Goal: Check status: Check status

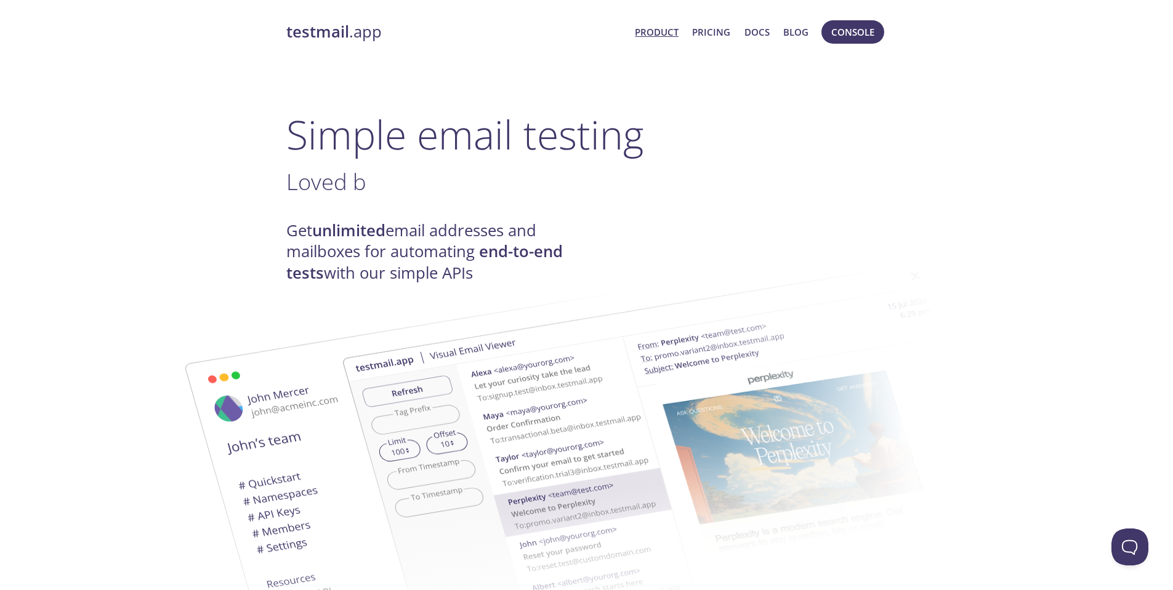
click at [867, 29] on span "Console" at bounding box center [852, 32] width 43 height 16
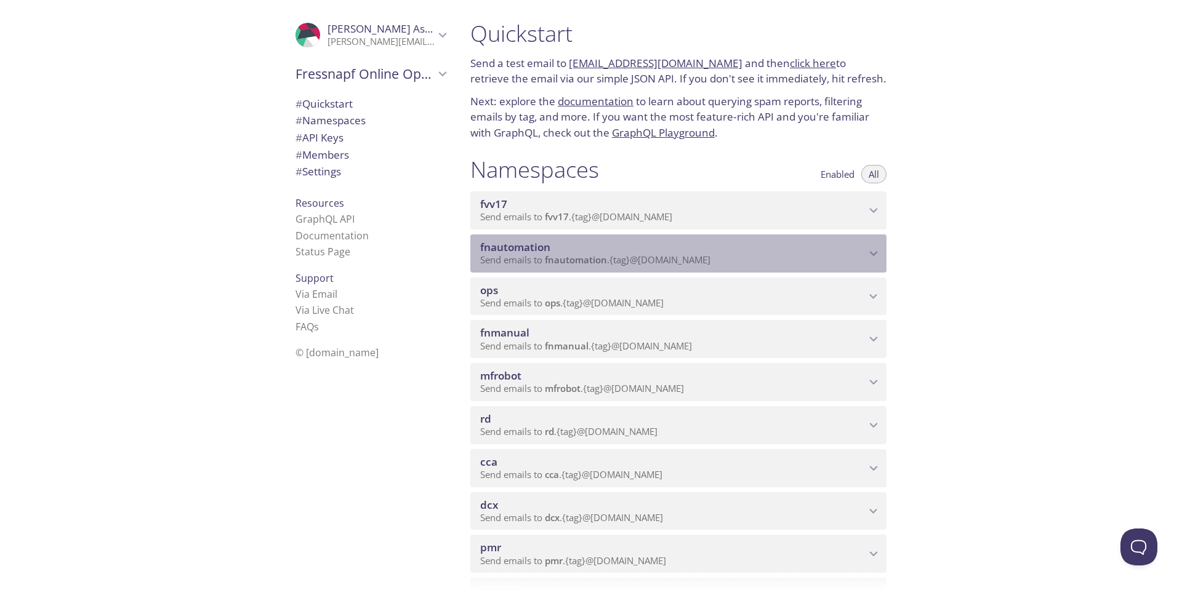
click at [852, 251] on span "fnautomation" at bounding box center [672, 248] width 385 height 14
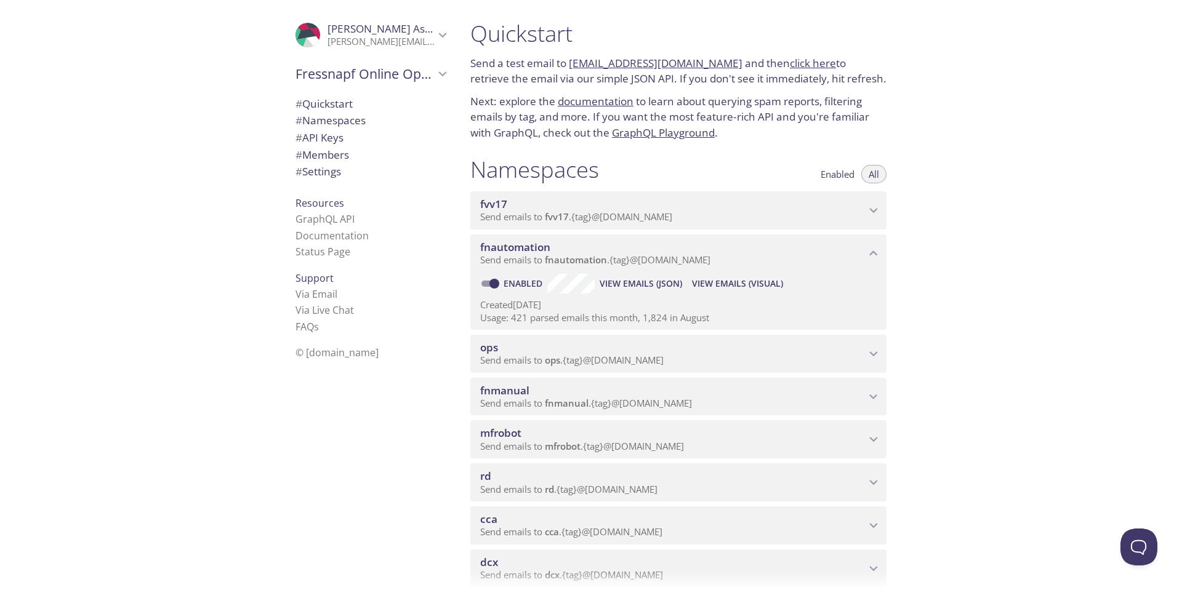
click at [723, 284] on span "View Emails (Visual)" at bounding box center [737, 283] width 91 height 15
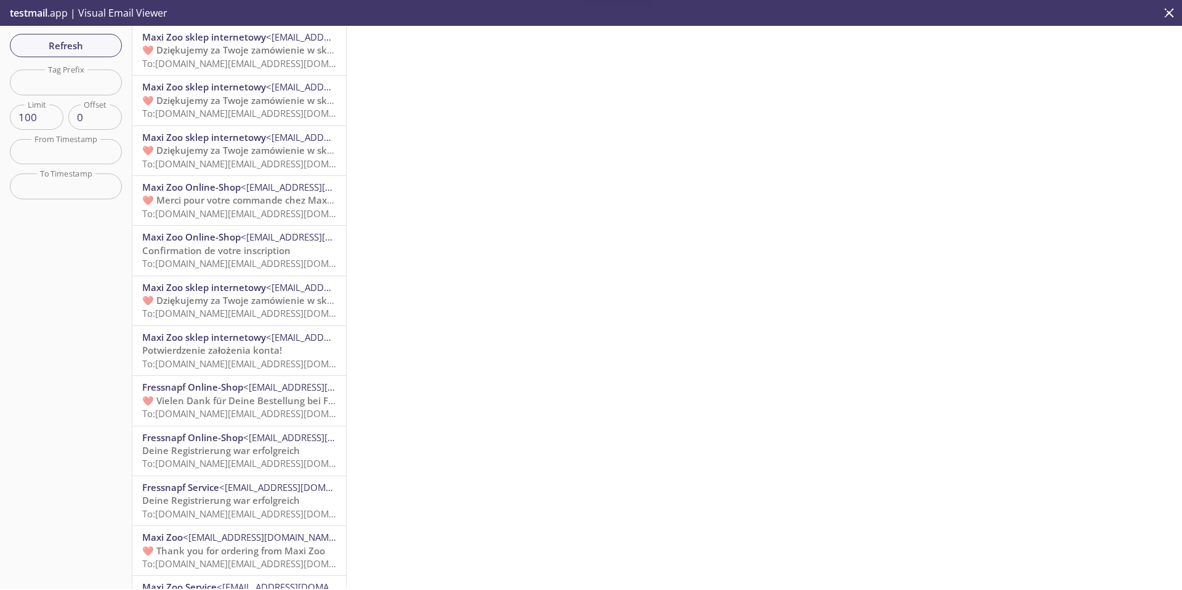
click at [244, 57] on span "To: fnautomation.paypal.user.pl@inbox.testmail.app" at bounding box center [259, 63] width 234 height 12
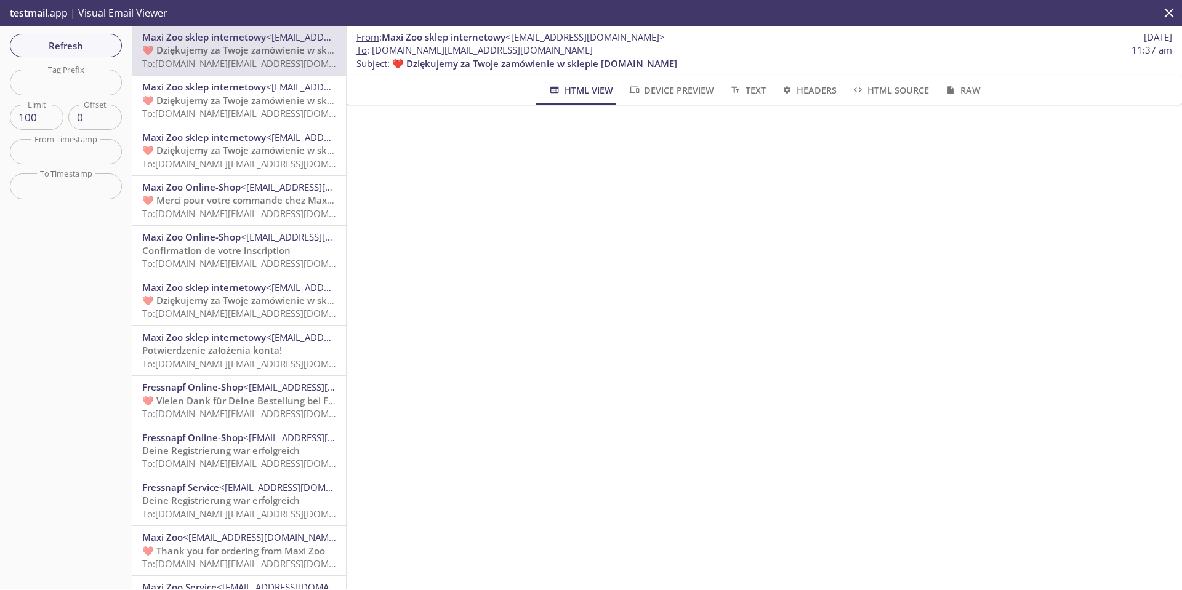
click at [219, 98] on span "❤️ Dziękujemy za Twoje zamówienie w sklepie [DOMAIN_NAME]" at bounding box center [284, 100] width 285 height 12
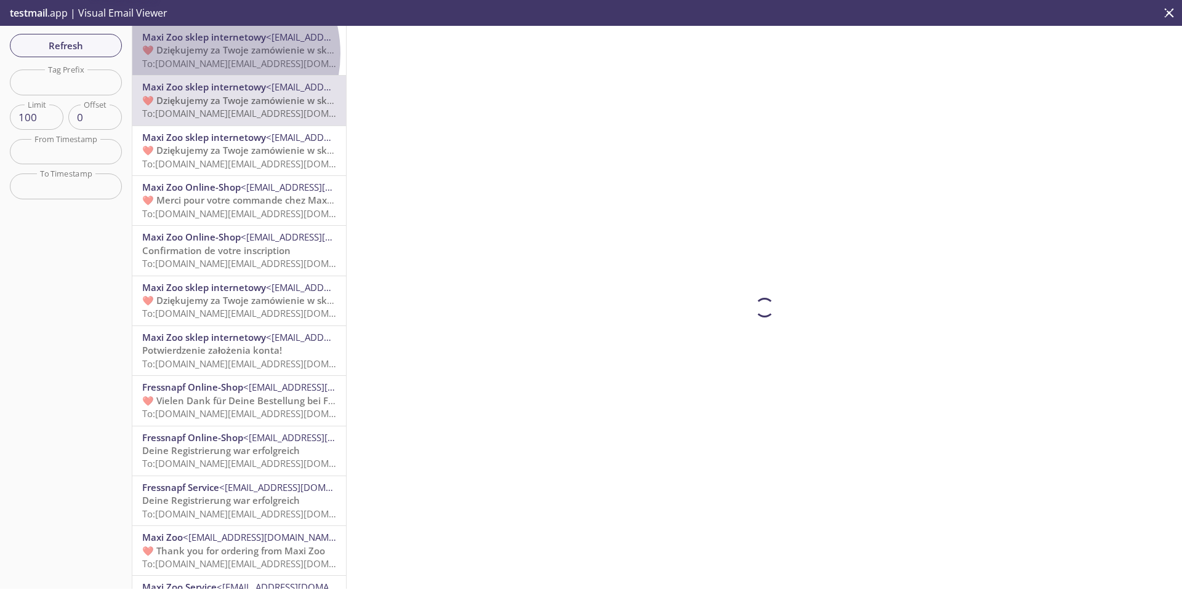
click at [211, 54] on span "❤️ Dziękujemy za Twoje zamówienie w sklepie [DOMAIN_NAME]" at bounding box center [284, 50] width 285 height 12
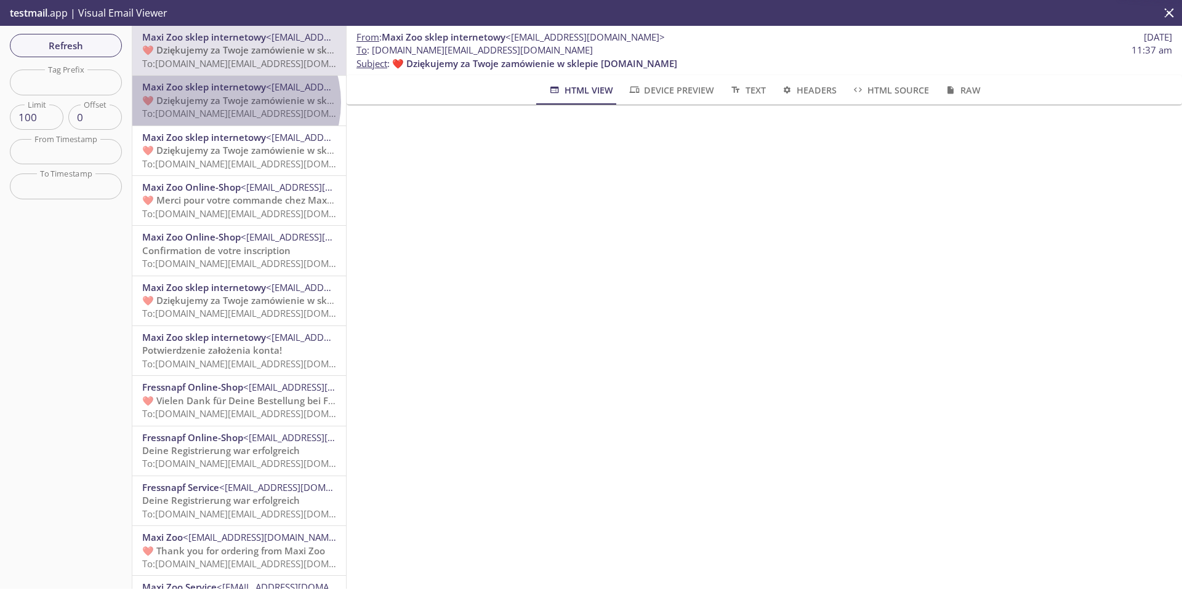
click at [234, 102] on span "❤️ Dziękujemy za Twoje zamówienie w sklepie [DOMAIN_NAME]" at bounding box center [284, 100] width 285 height 12
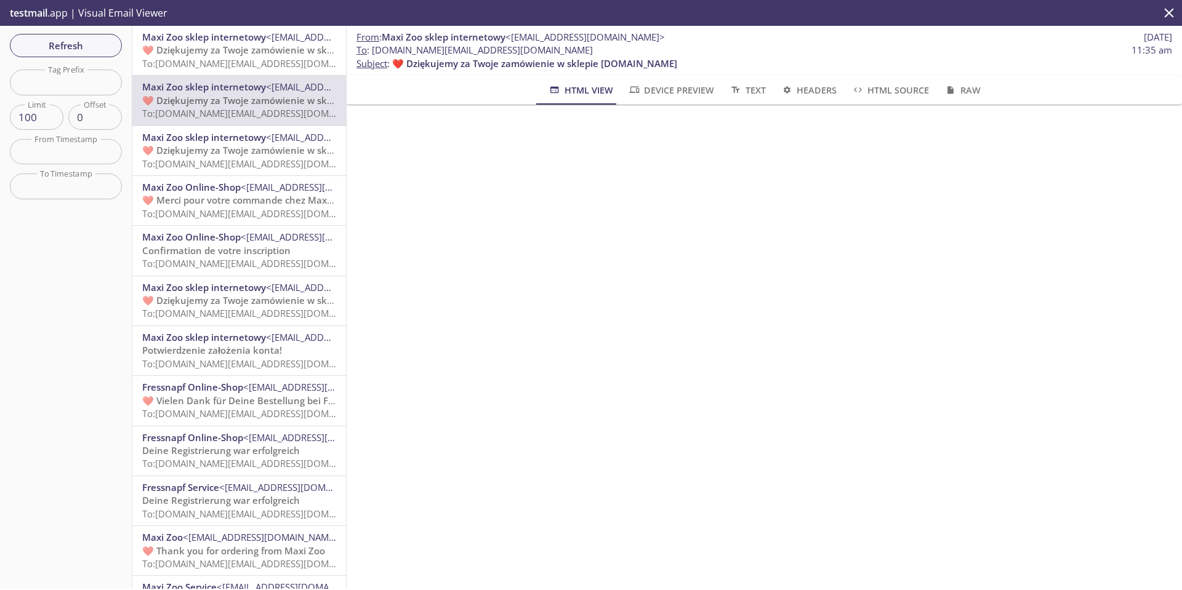
click at [236, 48] on span "❤️ Dziękujemy za Twoje zamówienie w sklepie [DOMAIN_NAME]" at bounding box center [284, 50] width 285 height 12
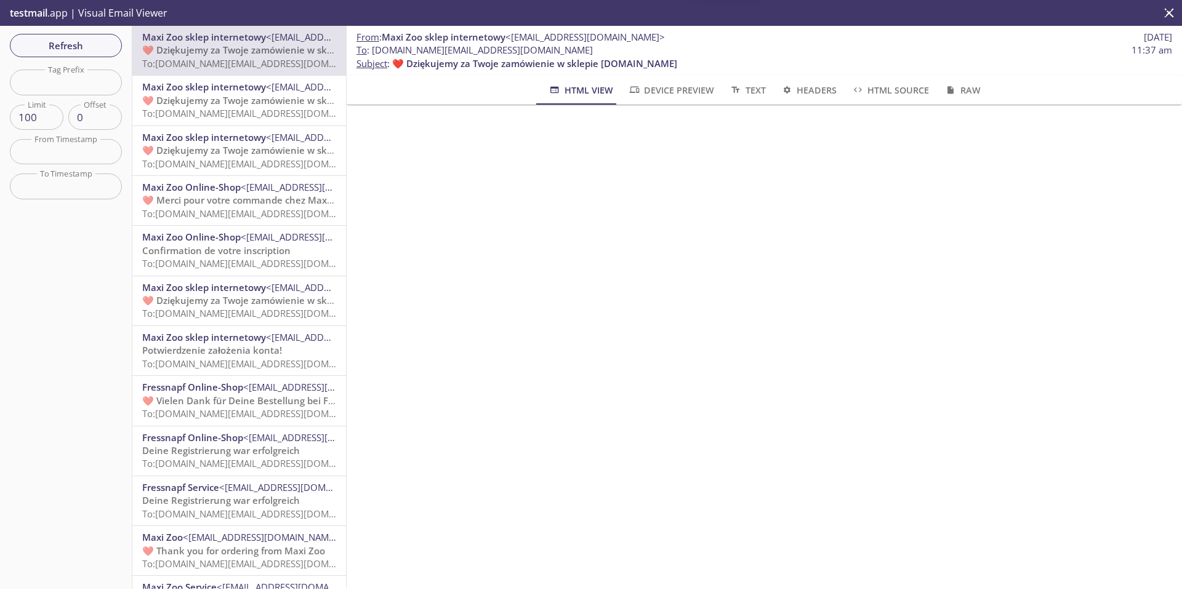
click at [248, 98] on span "❤️ Dziękujemy za Twoje zamówienie w sklepie [DOMAIN_NAME]" at bounding box center [284, 100] width 285 height 12
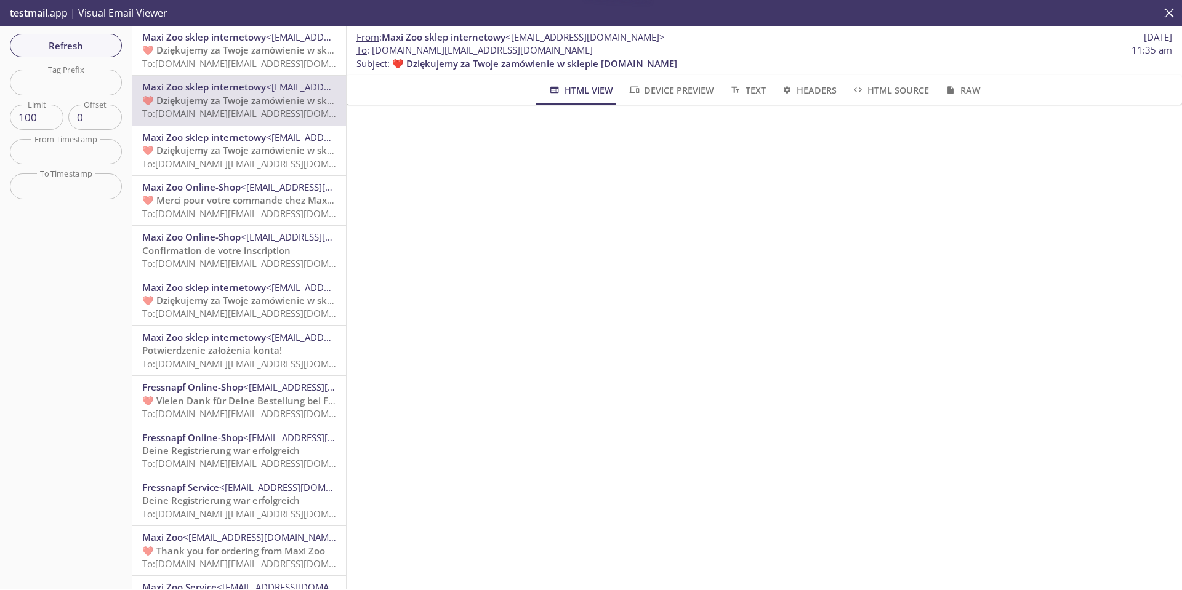
click at [235, 54] on span "❤️ Dziękujemy za Twoje zamówienie w sklepie [DOMAIN_NAME]" at bounding box center [284, 50] width 285 height 12
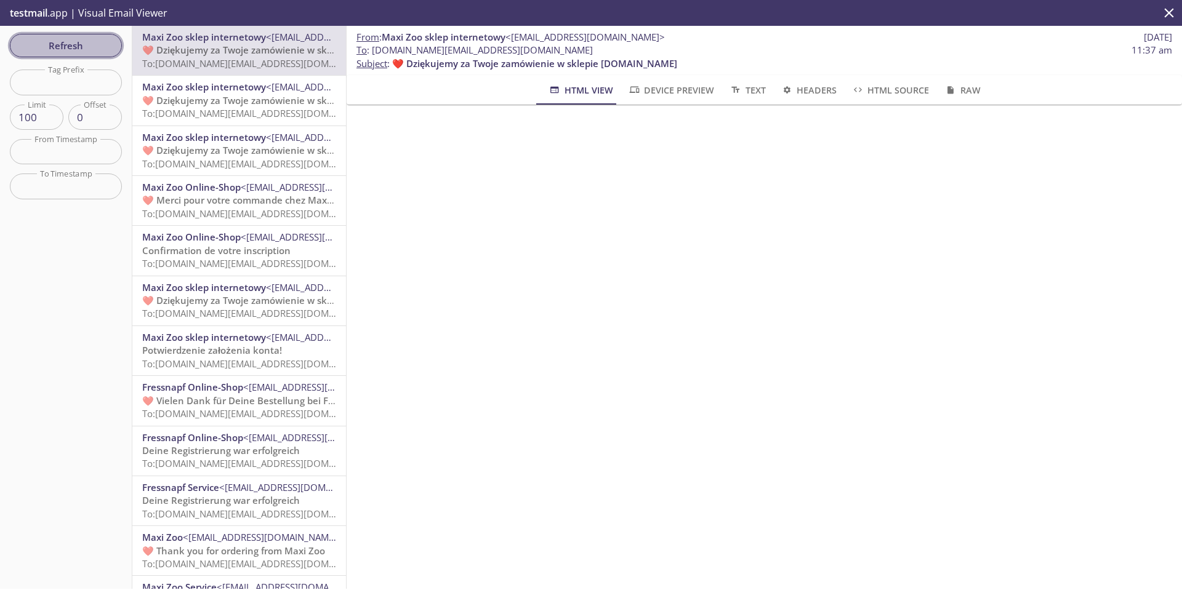
click at [90, 49] on span "Refresh" at bounding box center [66, 46] width 92 height 16
